Goal: Task Accomplishment & Management: Complete application form

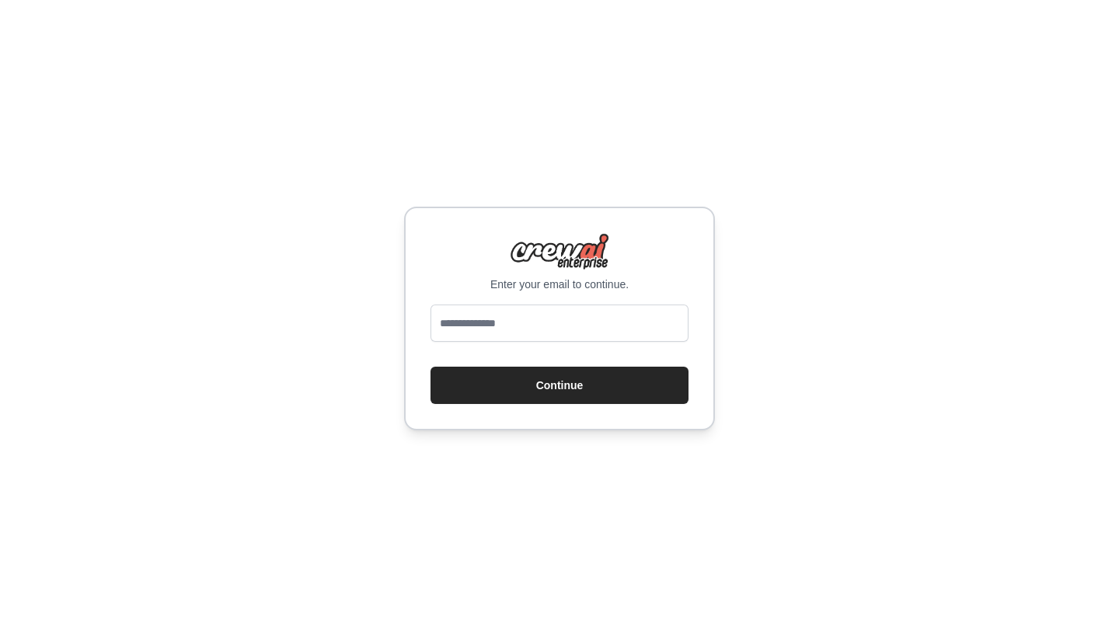
click at [793, 284] on div "Enter your email to continue. Continue" at bounding box center [559, 318] width 1119 height 637
type input "**********"
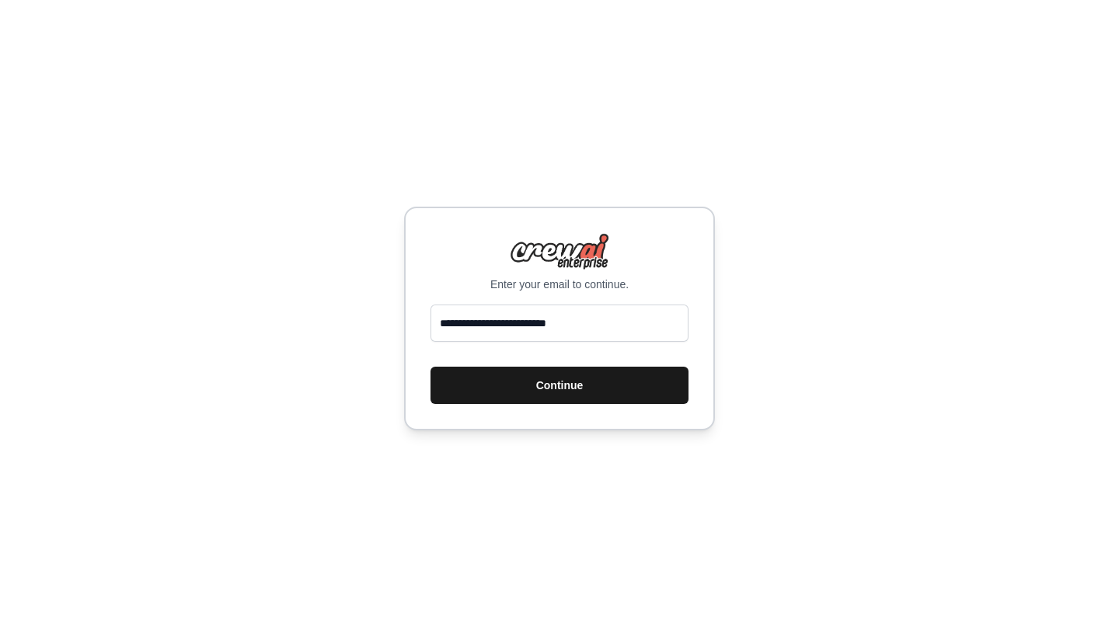
click at [589, 385] on button "Continue" at bounding box center [559, 385] width 258 height 37
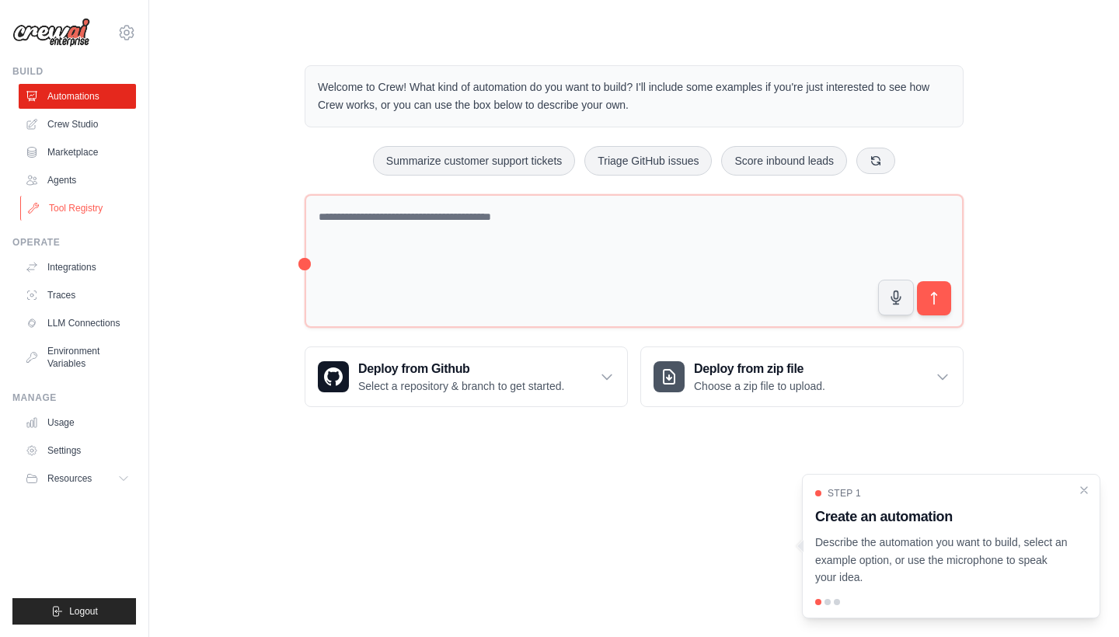
click at [69, 211] on link "Tool Registry" at bounding box center [78, 208] width 117 height 25
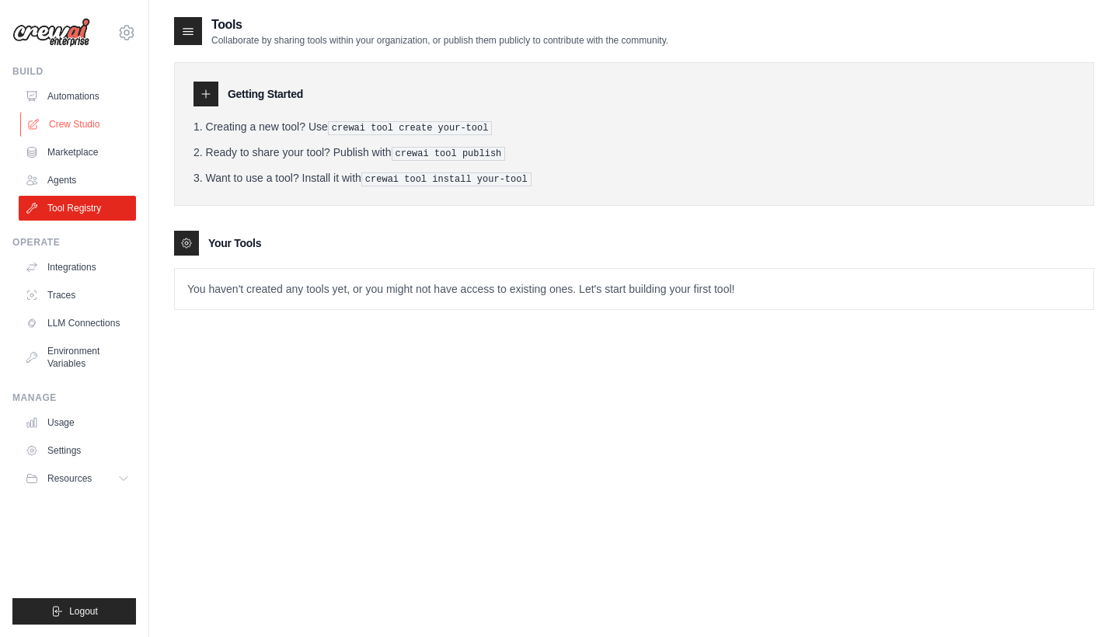
click at [89, 132] on link "Crew Studio" at bounding box center [78, 124] width 117 height 25
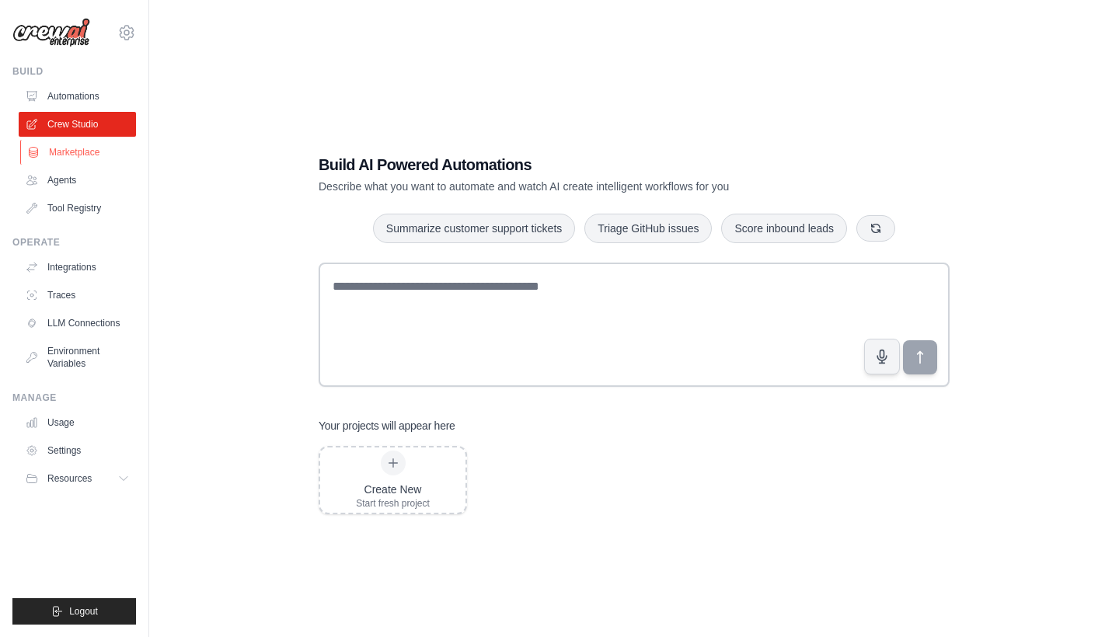
click at [81, 152] on link "Marketplace" at bounding box center [78, 152] width 117 height 25
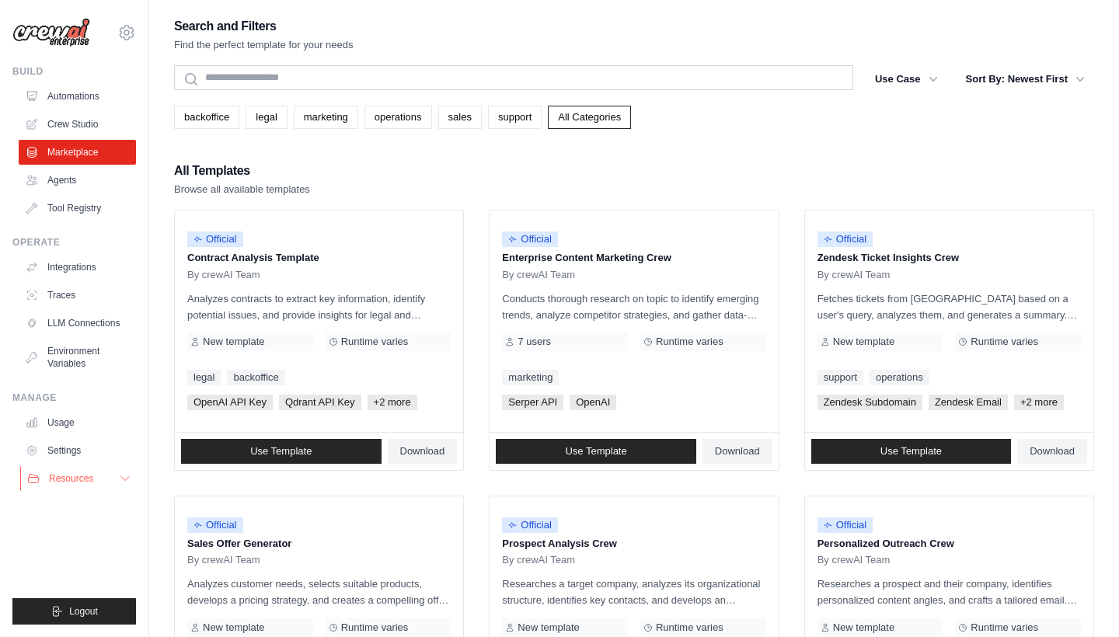
click at [92, 472] on button "Resources" at bounding box center [78, 478] width 117 height 25
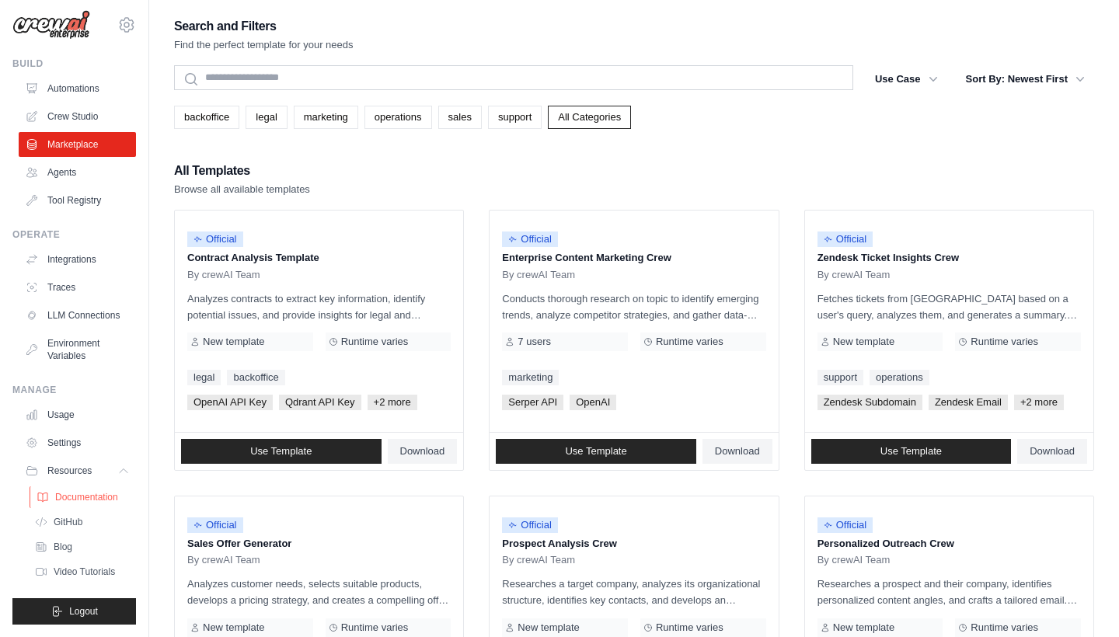
scroll to position [8, 0]
click at [92, 501] on span "Documentation" at bounding box center [86, 497] width 63 height 12
